Goal: Task Accomplishment & Management: Use online tool/utility

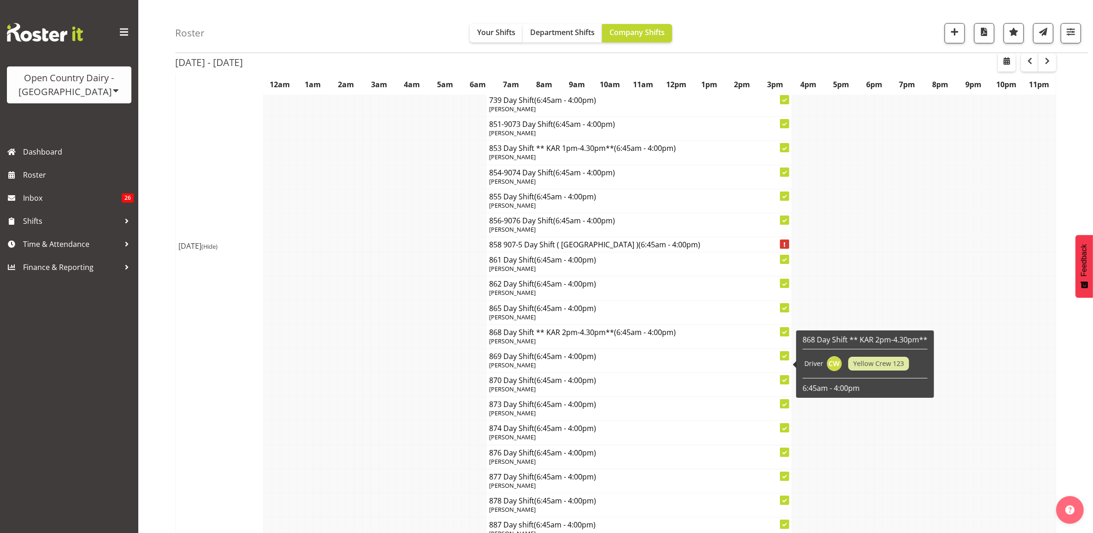
scroll to position [4092, 0]
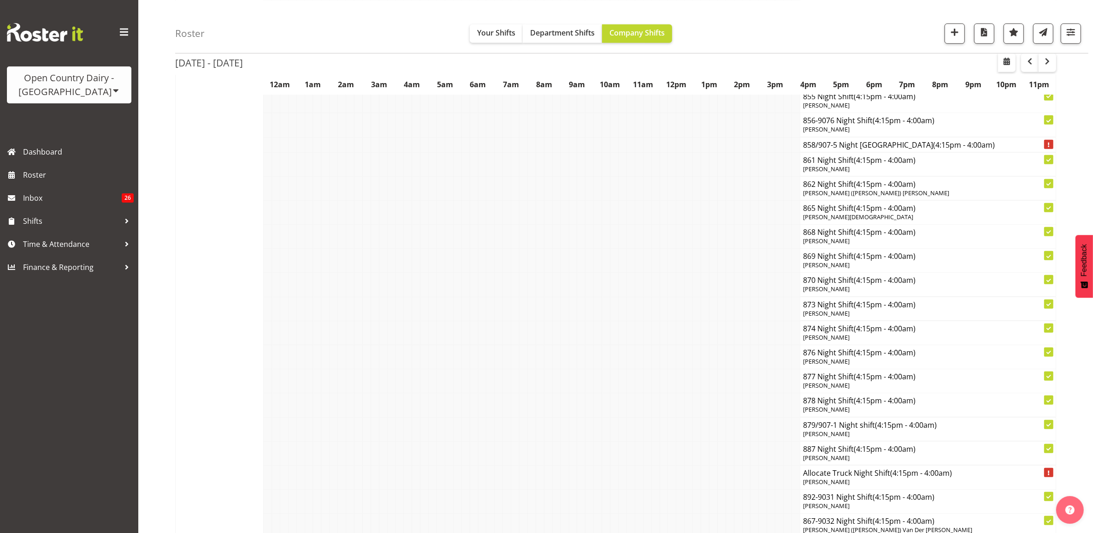
scroll to position [5130, 0]
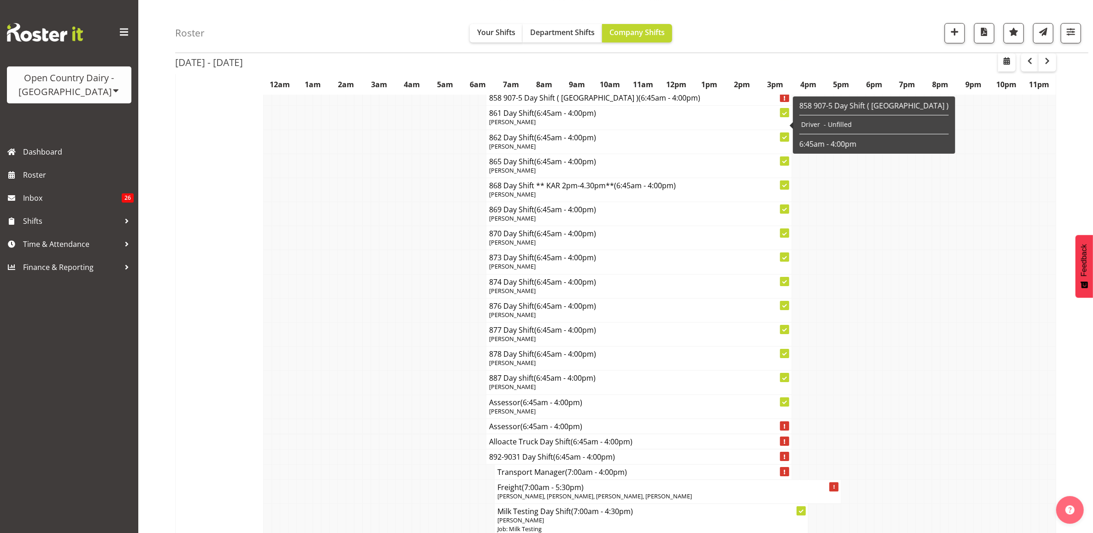
scroll to position [4323, 0]
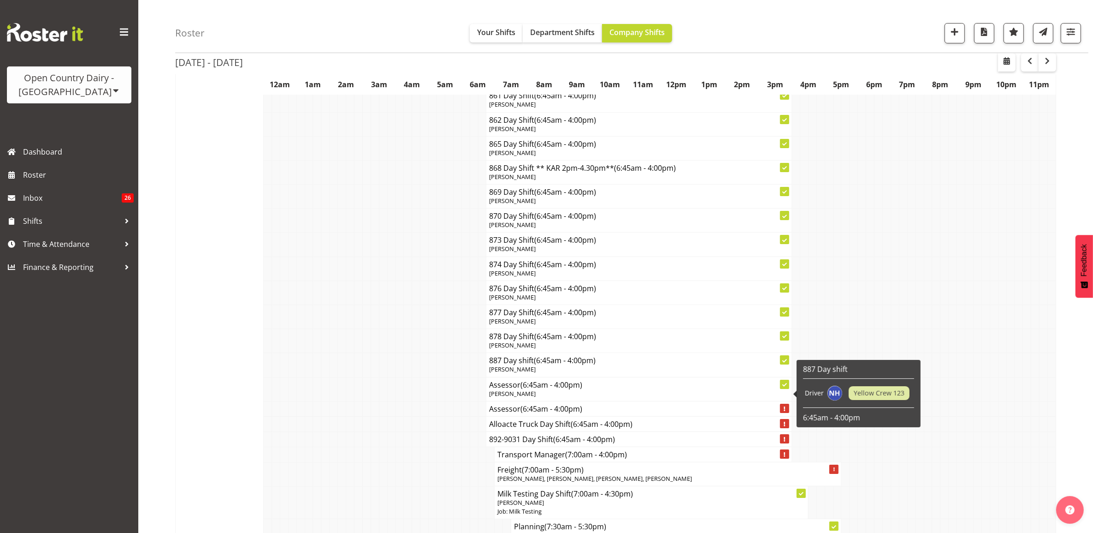
click at [515, 365] on h4 "887 Day shift (6:45am - 4:00pm)" at bounding box center [639, 359] width 300 height 9
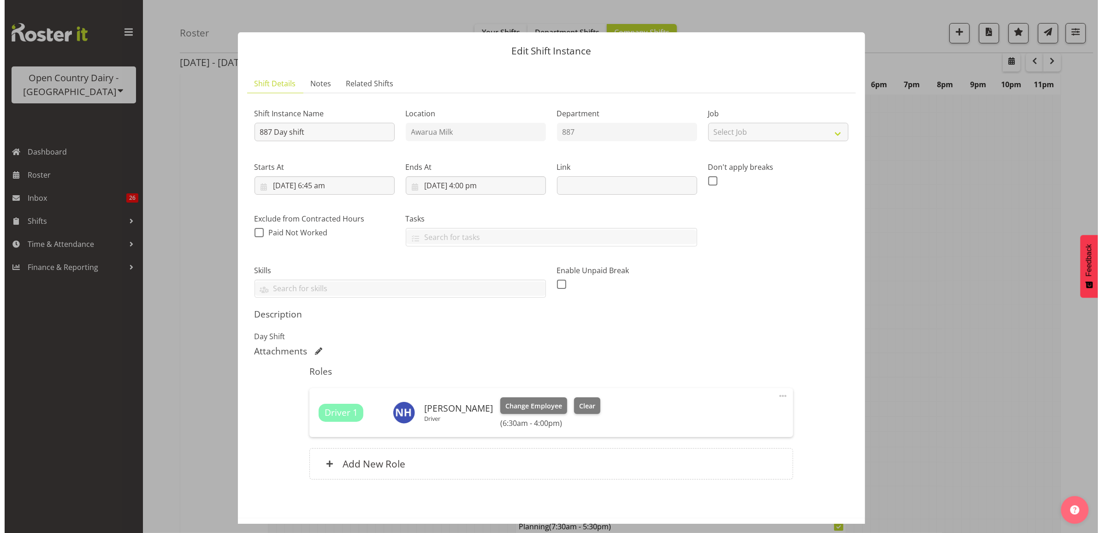
scroll to position [4309, 0]
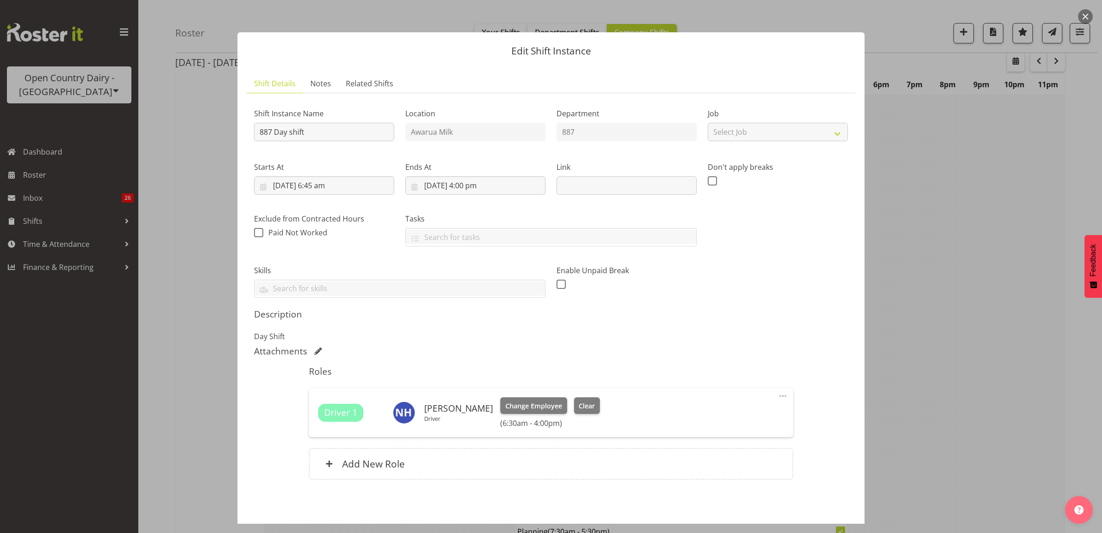
click at [1086, 16] on button "button" at bounding box center [1085, 16] width 15 height 15
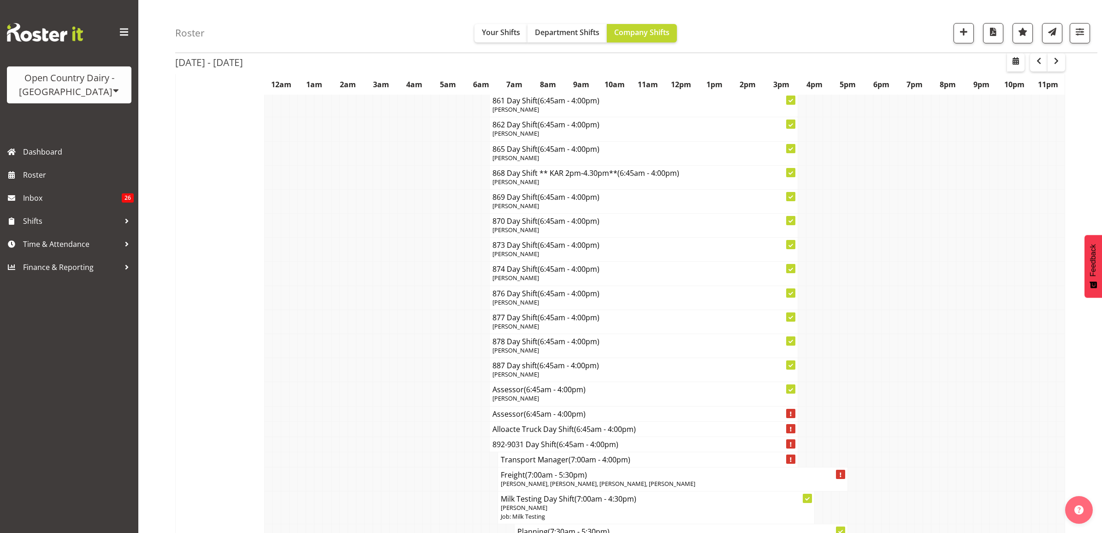
click at [1086, 17] on div "Roster Your Shifts Department Shifts Company Shifts All Locations Clear Awarua …" at bounding box center [636, 26] width 922 height 53
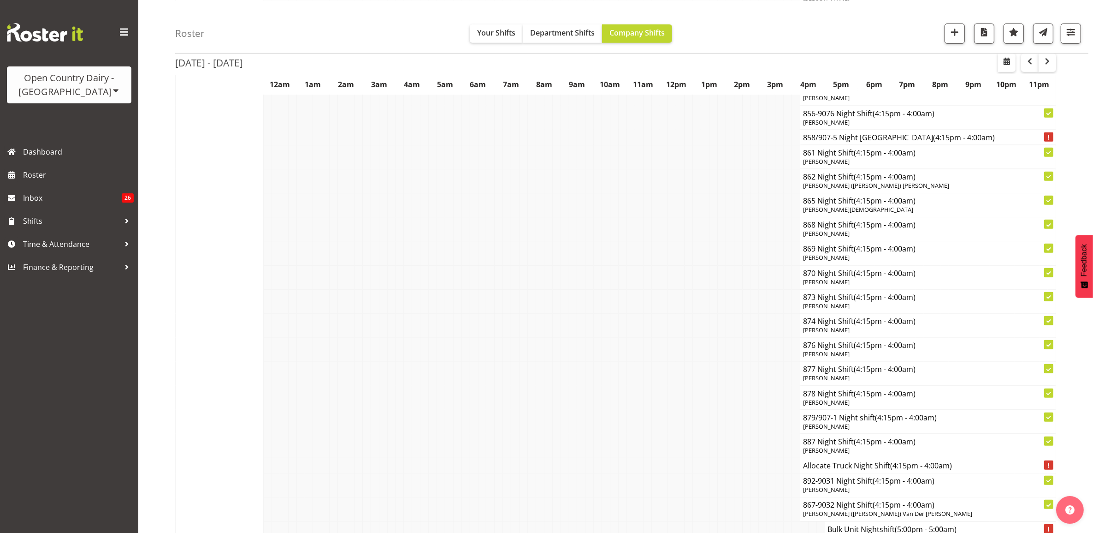
scroll to position [5245, 0]
